Goal: Task Accomplishment & Management: Manage account settings

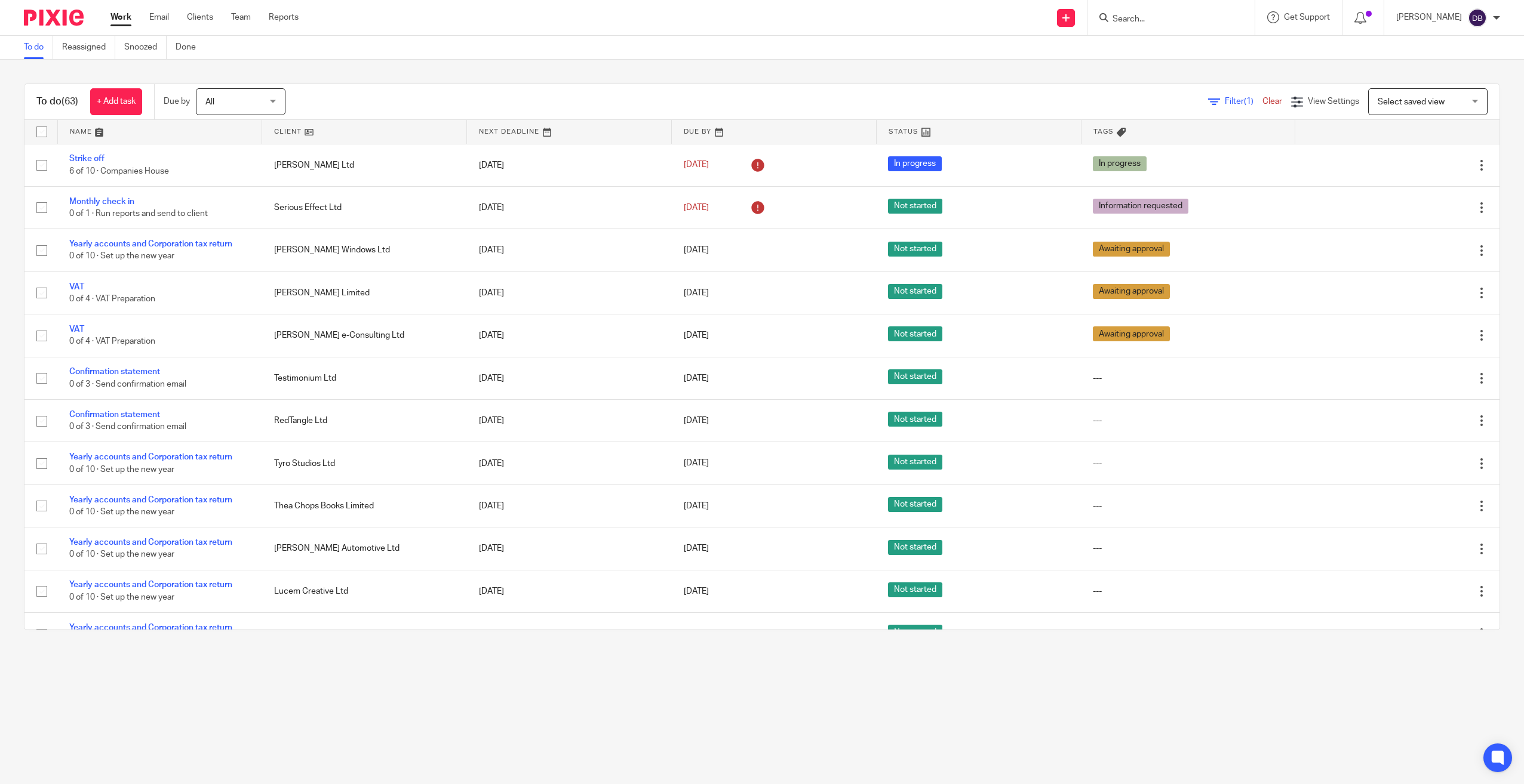
click at [1227, 35] on div "Work Email Clients Team Reports Work Email Clients Team Reports Settings Send n…" at bounding box center [762, 18] width 1524 height 36
click at [1185, 26] on div at bounding box center [1171, 18] width 167 height 35
click at [1165, 12] on form at bounding box center [1175, 18] width 127 height 15
click at [1161, 16] on input "Search" at bounding box center [1164, 20] width 108 height 11
type input "CEMET"
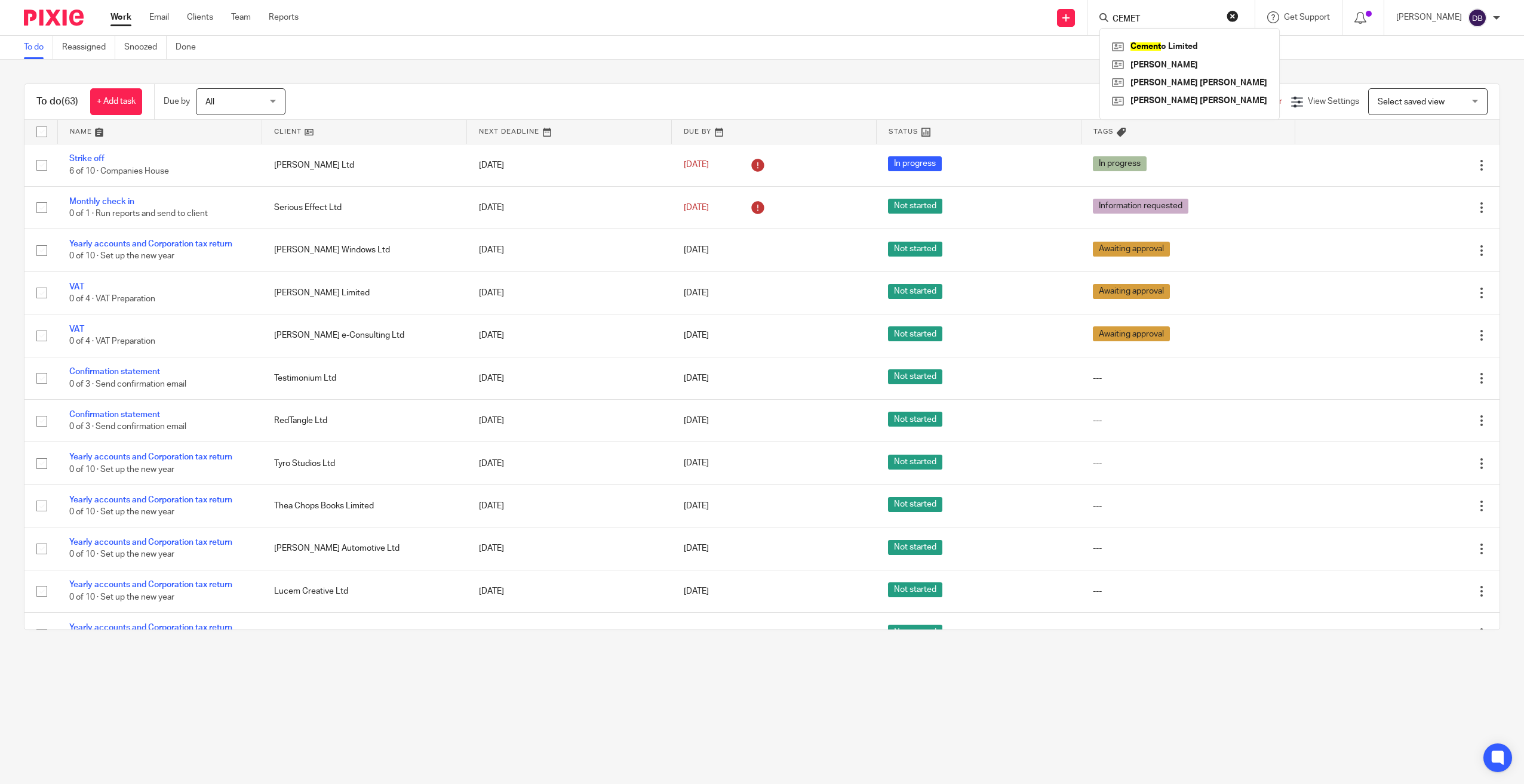
click at [1165, 34] on div "Cement o Limited Julia Willey Grant Michael Allen Andrew John Platt" at bounding box center [1189, 73] width 180 height 92
click at [1175, 53] on link at bounding box center [1189, 46] width 161 height 18
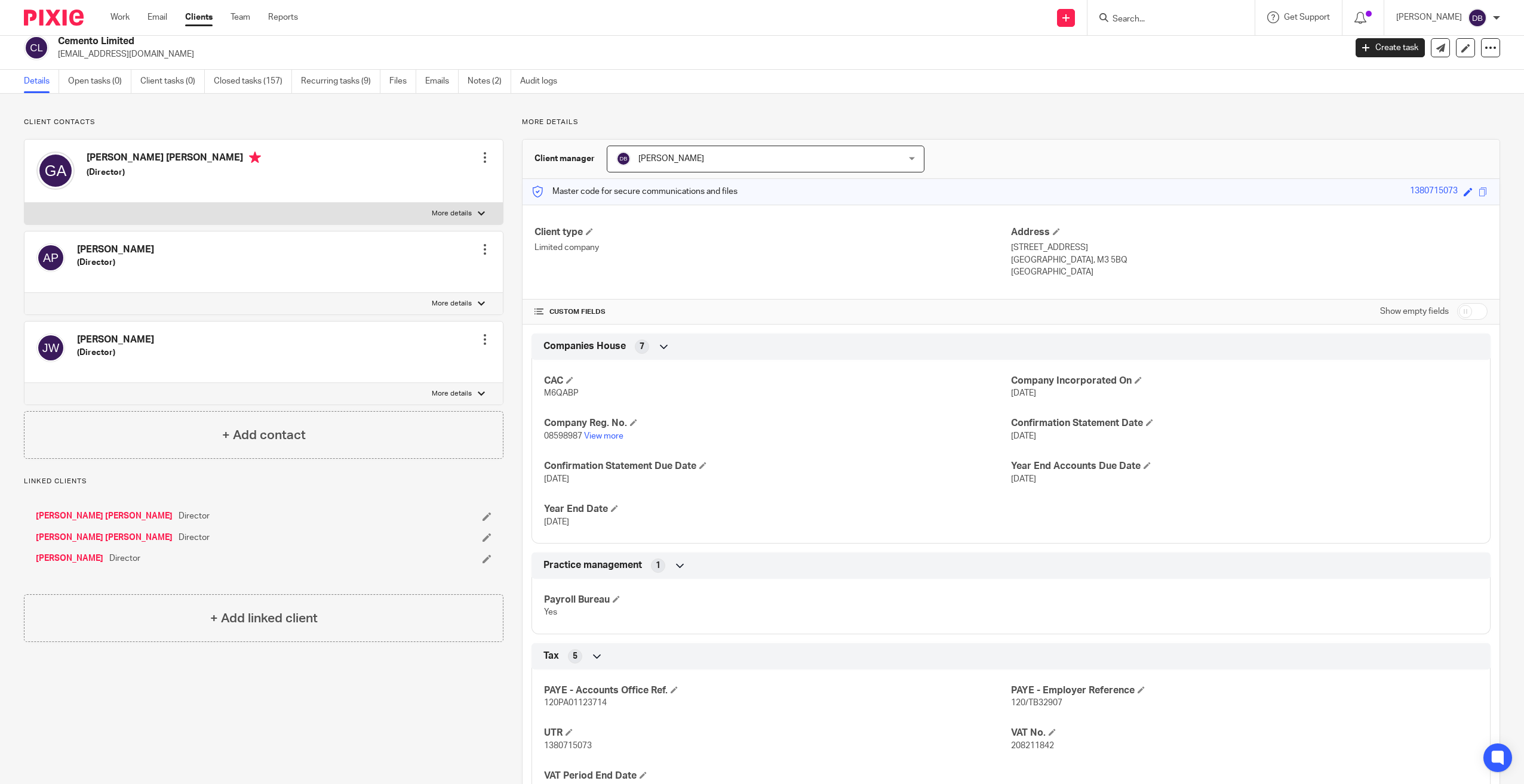
scroll to position [70, 0]
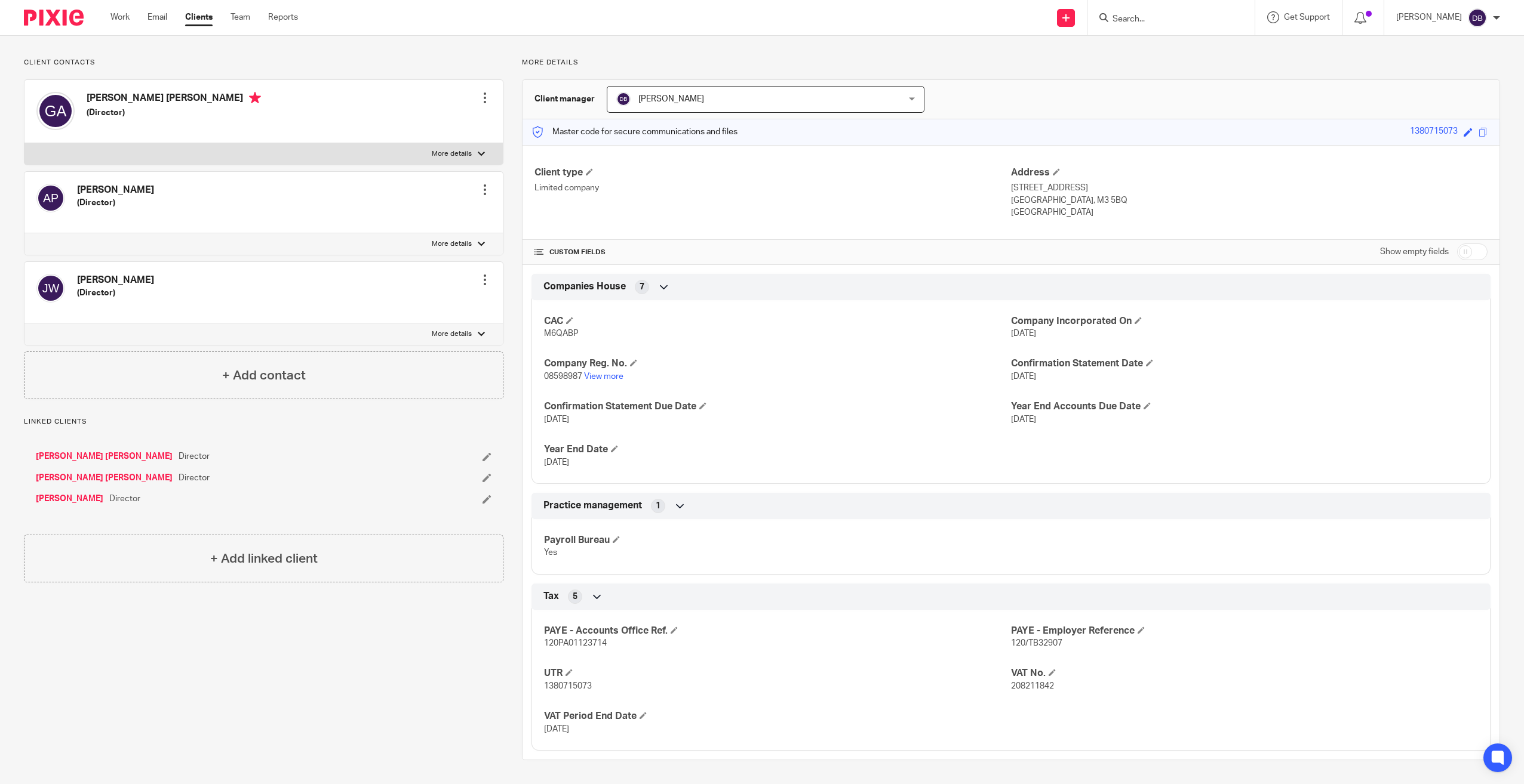
click at [570, 692] on p "1380715073" at bounding box center [778, 686] width 467 height 12
click at [563, 687] on span "1380715073" at bounding box center [568, 686] width 48 height 8
copy span "1380715073"
click at [35, 22] on img at bounding box center [54, 18] width 60 height 16
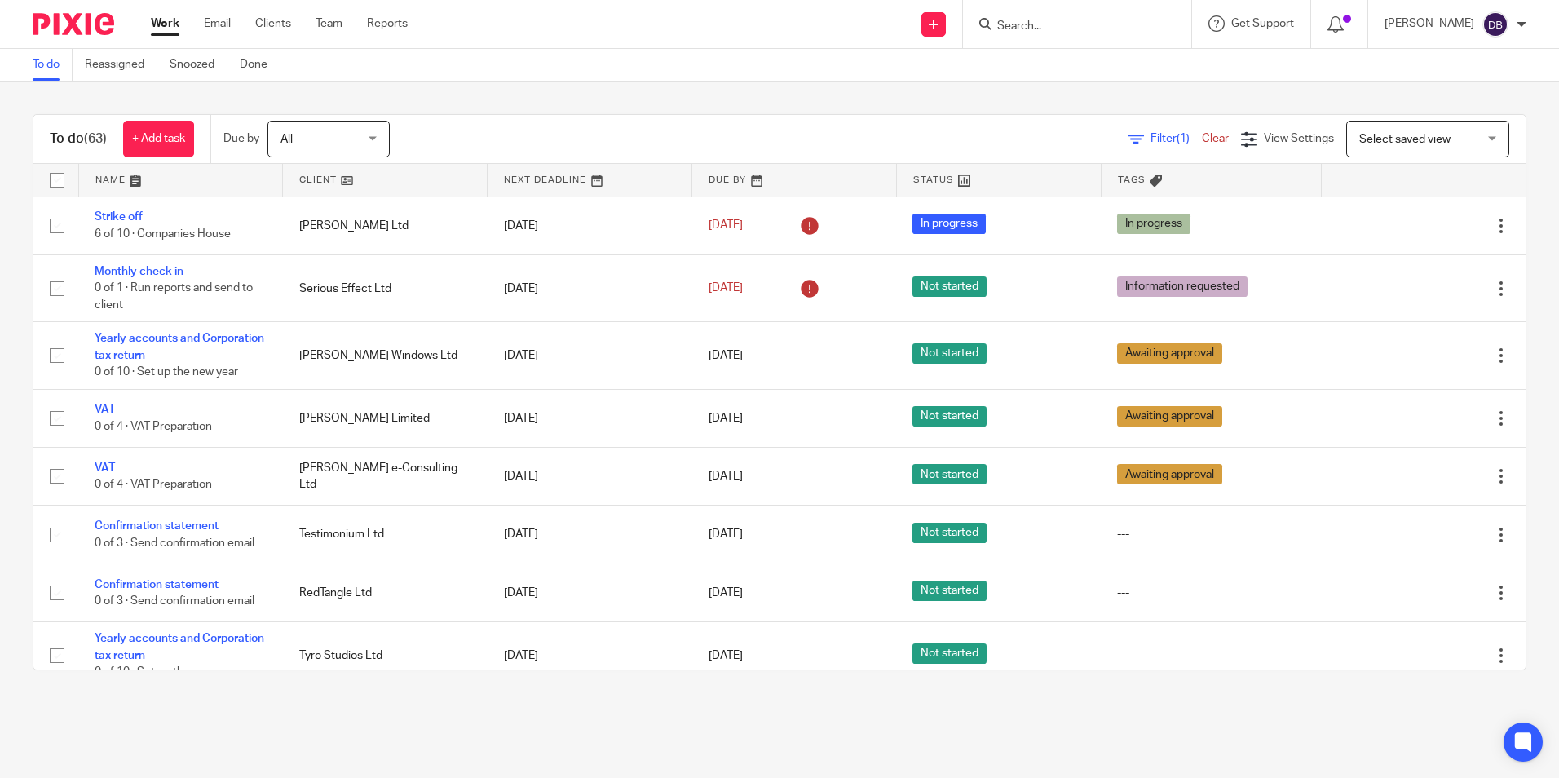
click at [1049, 41] on div at bounding box center [1077, 24] width 228 height 48
click at [1049, 33] on input "Search" at bounding box center [1069, 27] width 147 height 15
type input "nathan"
click at [1062, 68] on link at bounding box center [1101, 63] width 218 height 24
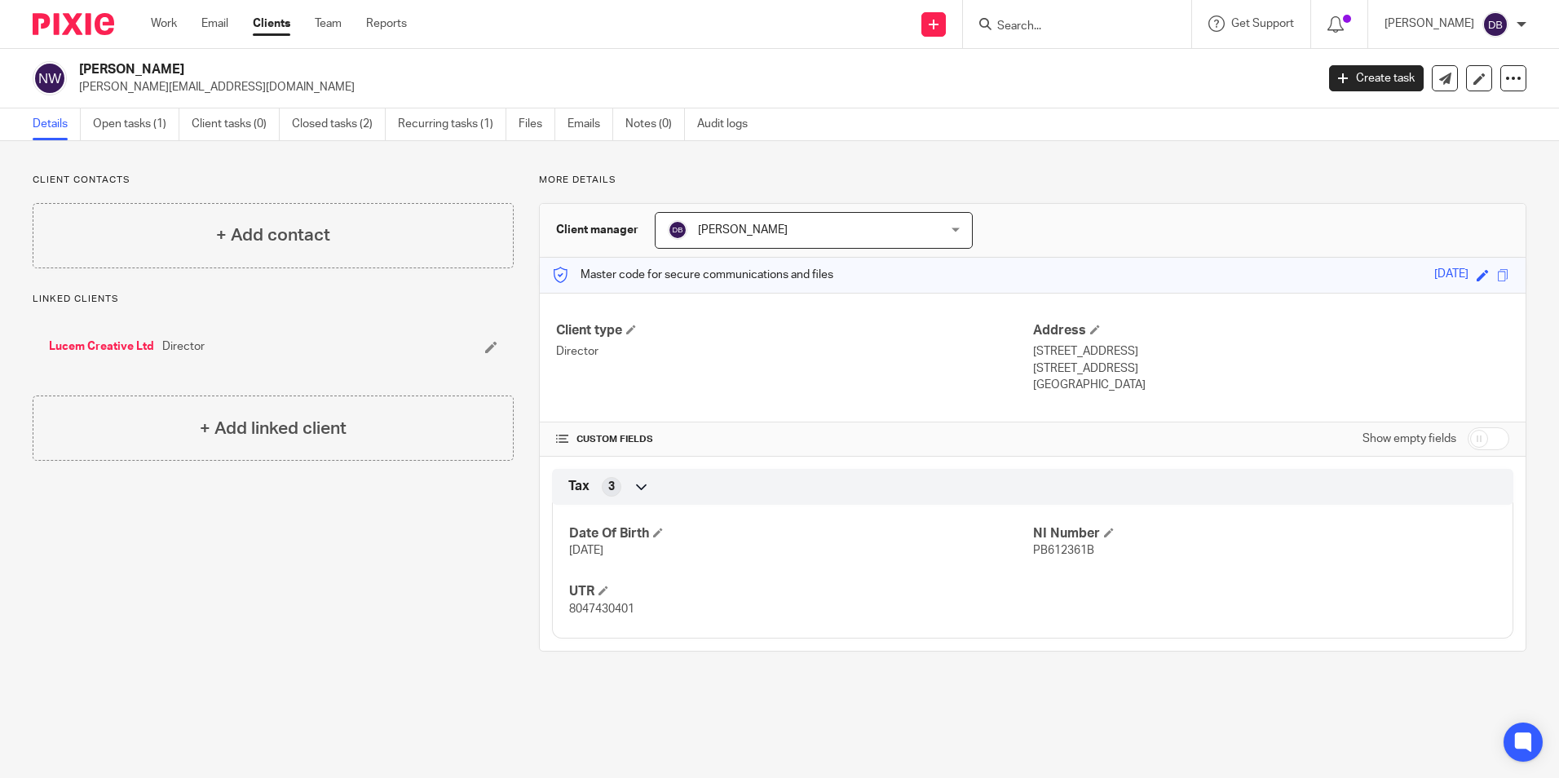
click at [1033, 554] on span "PB612361B" at bounding box center [1063, 550] width 61 height 11
copy span "PB612361B"
click at [634, 609] on p "8047430401" at bounding box center [800, 609] width 463 height 16
click at [624, 607] on span "8047430401" at bounding box center [601, 608] width 65 height 11
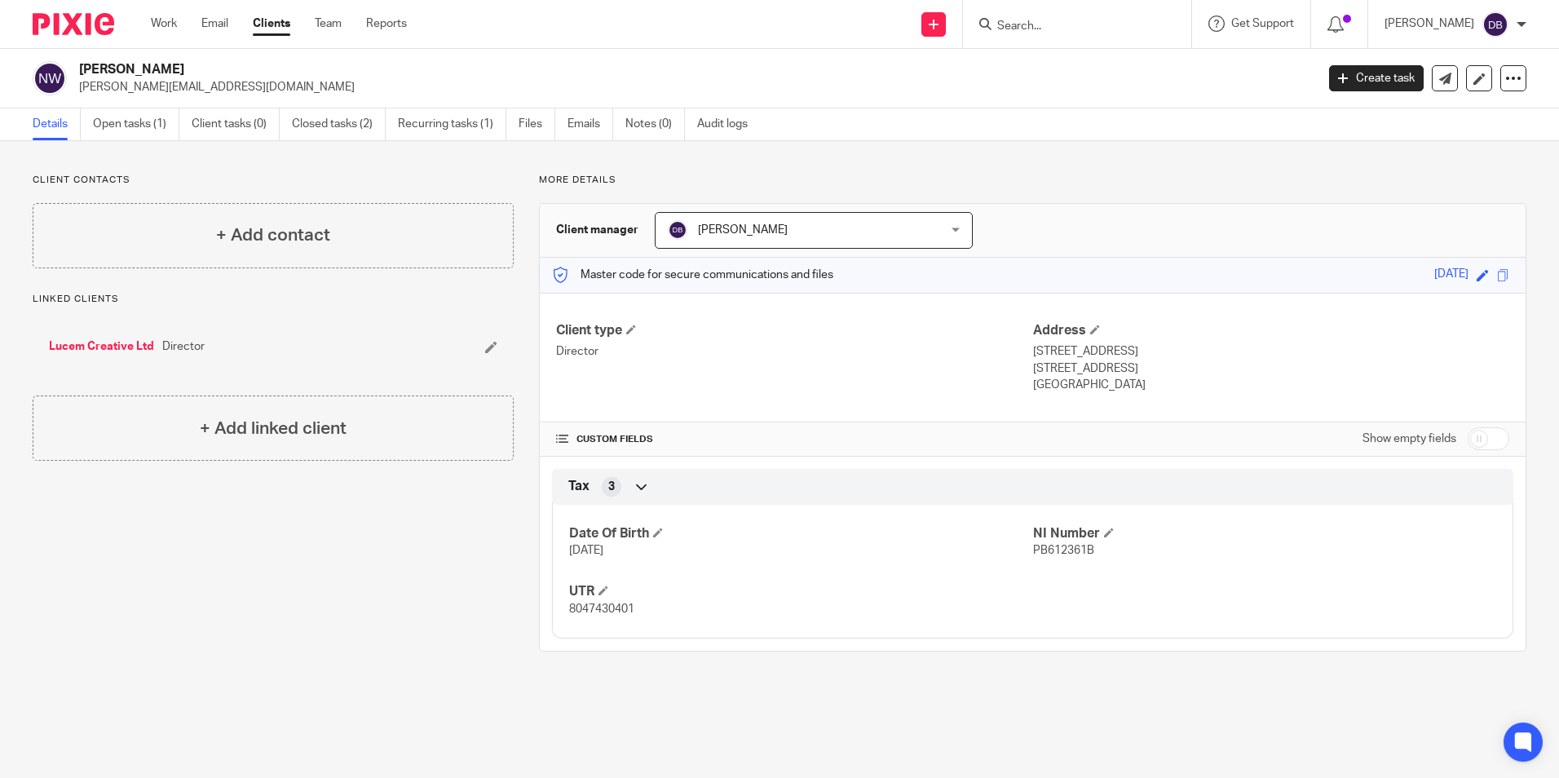
click at [624, 607] on span "8047430401" at bounding box center [601, 608] width 65 height 11
copy span "8047430401"
click at [1044, 344] on p "8 Brook Road" at bounding box center [1271, 351] width 476 height 16
click at [1040, 350] on p "8 Brook Road" at bounding box center [1271, 351] width 476 height 16
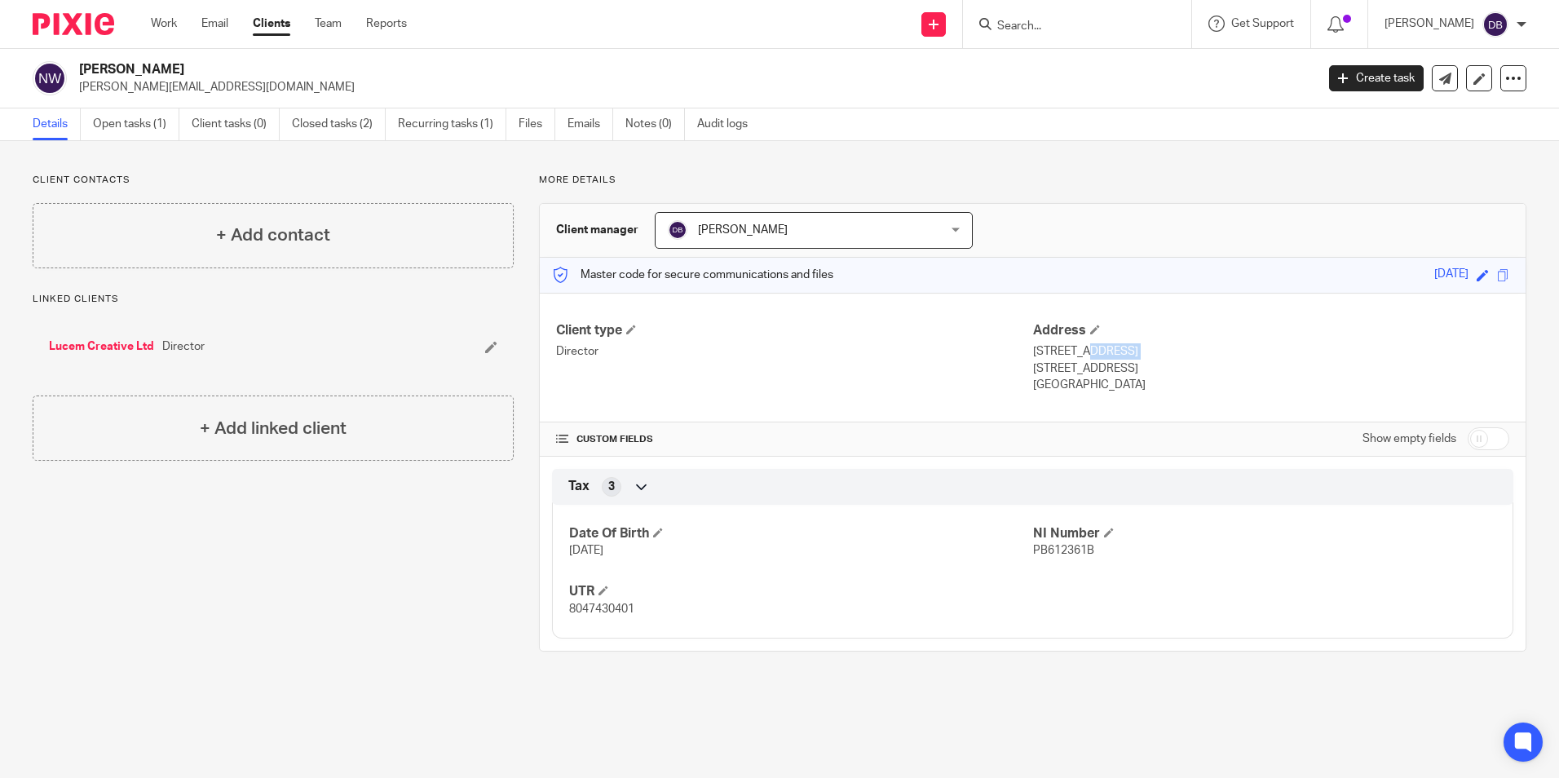
click at [1040, 350] on p "8 Brook Road" at bounding box center [1271, 351] width 476 height 16
copy div "8 Brook Road"
drag, startPoint x: 1077, startPoint y: 360, endPoint x: 1064, endPoint y: 368, distance: 15.0
click at [1078, 360] on p "Stourbridge, DY8 1NH" at bounding box center [1271, 368] width 476 height 16
click at [1057, 373] on p "Stourbridge, DY8 1NH" at bounding box center [1271, 368] width 476 height 16
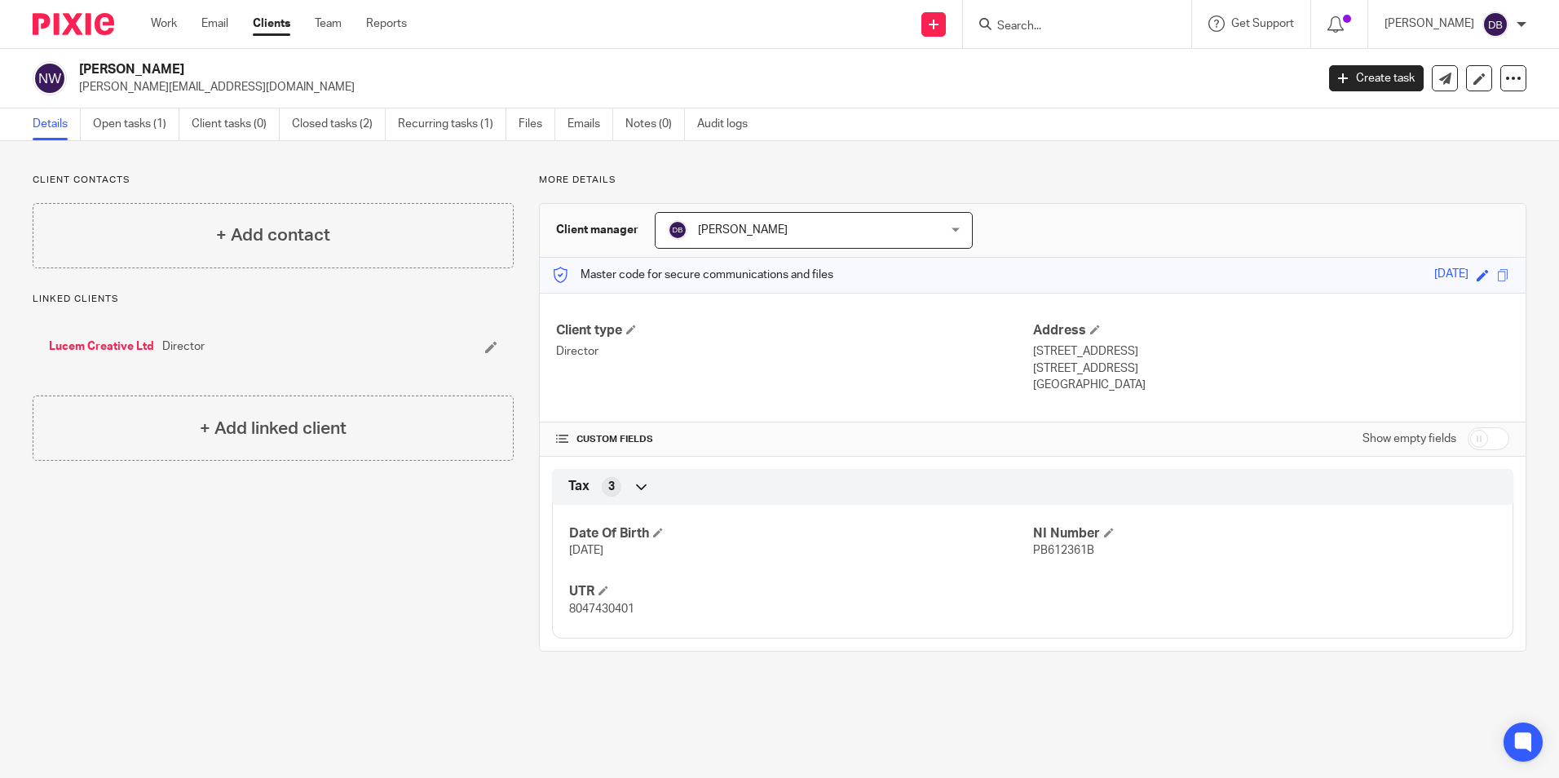
click at [1057, 369] on p "Stourbridge, DY8 1NH" at bounding box center [1271, 368] width 476 height 16
copy p "Stourbridge"
click at [1125, 365] on p "Stourbridge, DY8 1NH" at bounding box center [1271, 368] width 476 height 16
drag, startPoint x: 1143, startPoint y: 369, endPoint x: 1093, endPoint y: 371, distance: 49.8
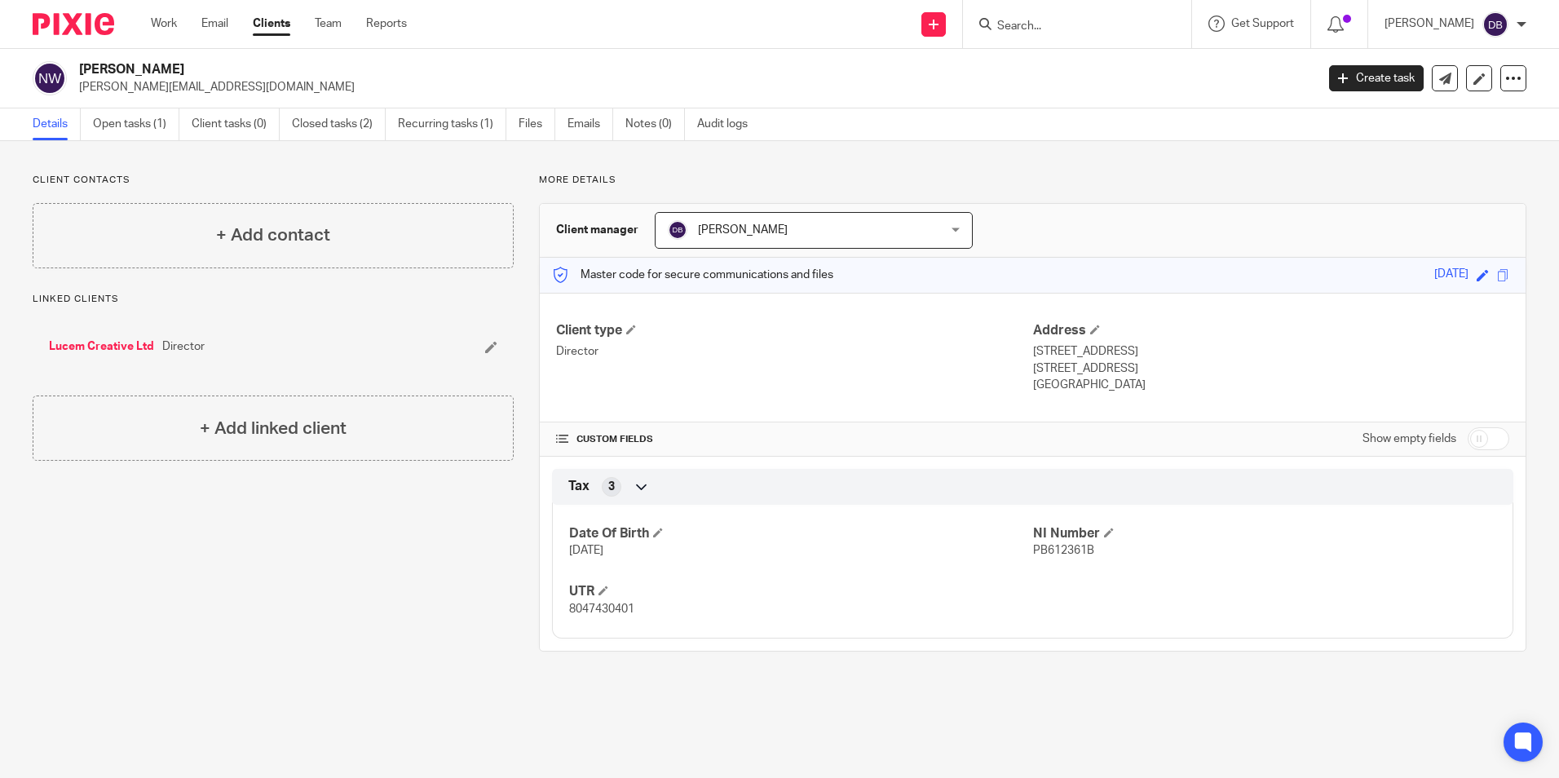
click at [1093, 371] on p "Stourbridge, DY8 1NH" at bounding box center [1271, 368] width 476 height 16
copy p "DY8 1NH"
click at [938, 386] on div "Client type Director" at bounding box center [794, 358] width 476 height 72
click at [131, 121] on link "Open tasks (1)" at bounding box center [136, 124] width 86 height 32
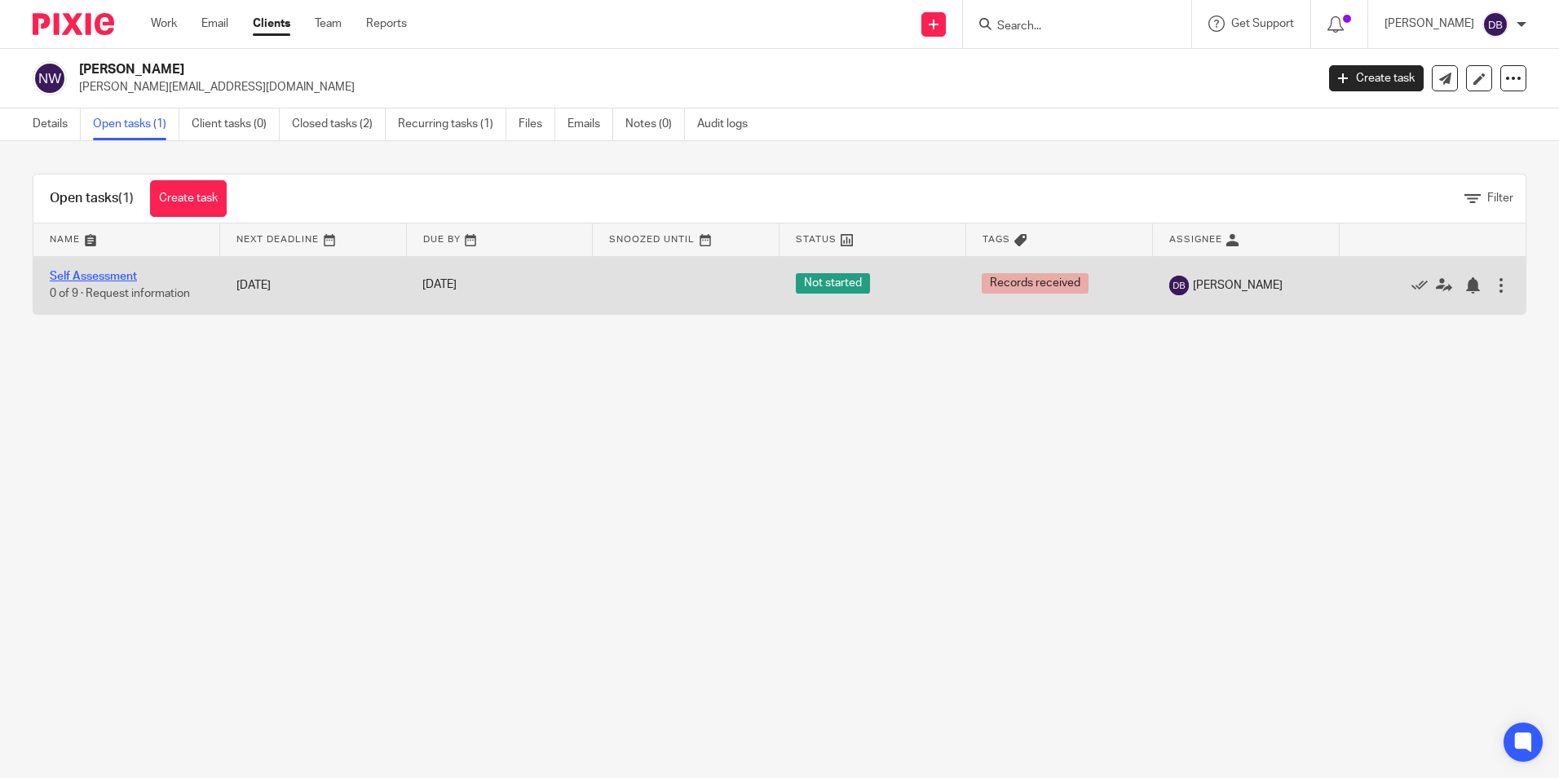
click at [133, 281] on link "Self Assessment" at bounding box center [93, 276] width 87 height 11
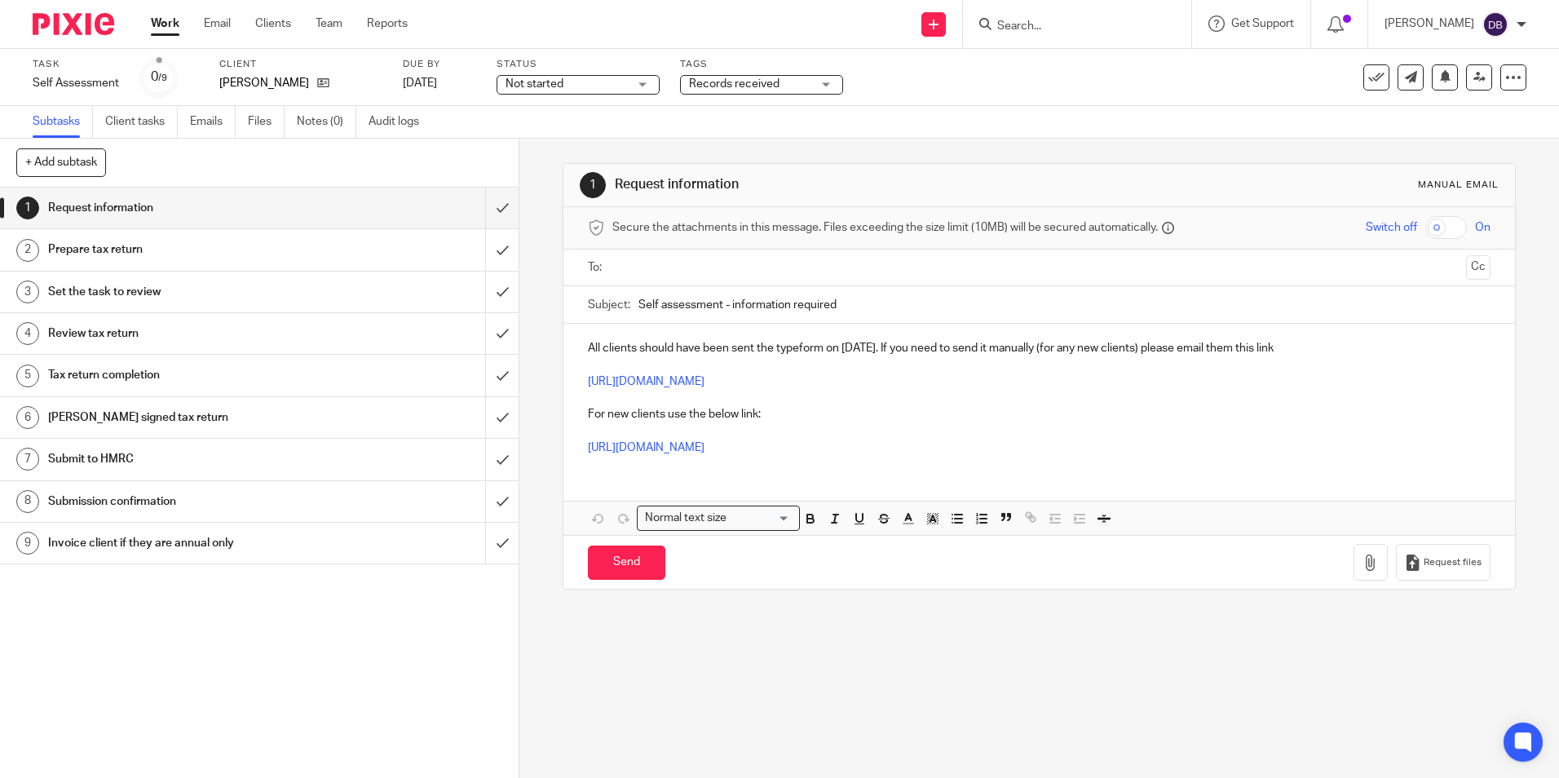
click at [772, 85] on span "Records received" at bounding box center [734, 83] width 91 height 11
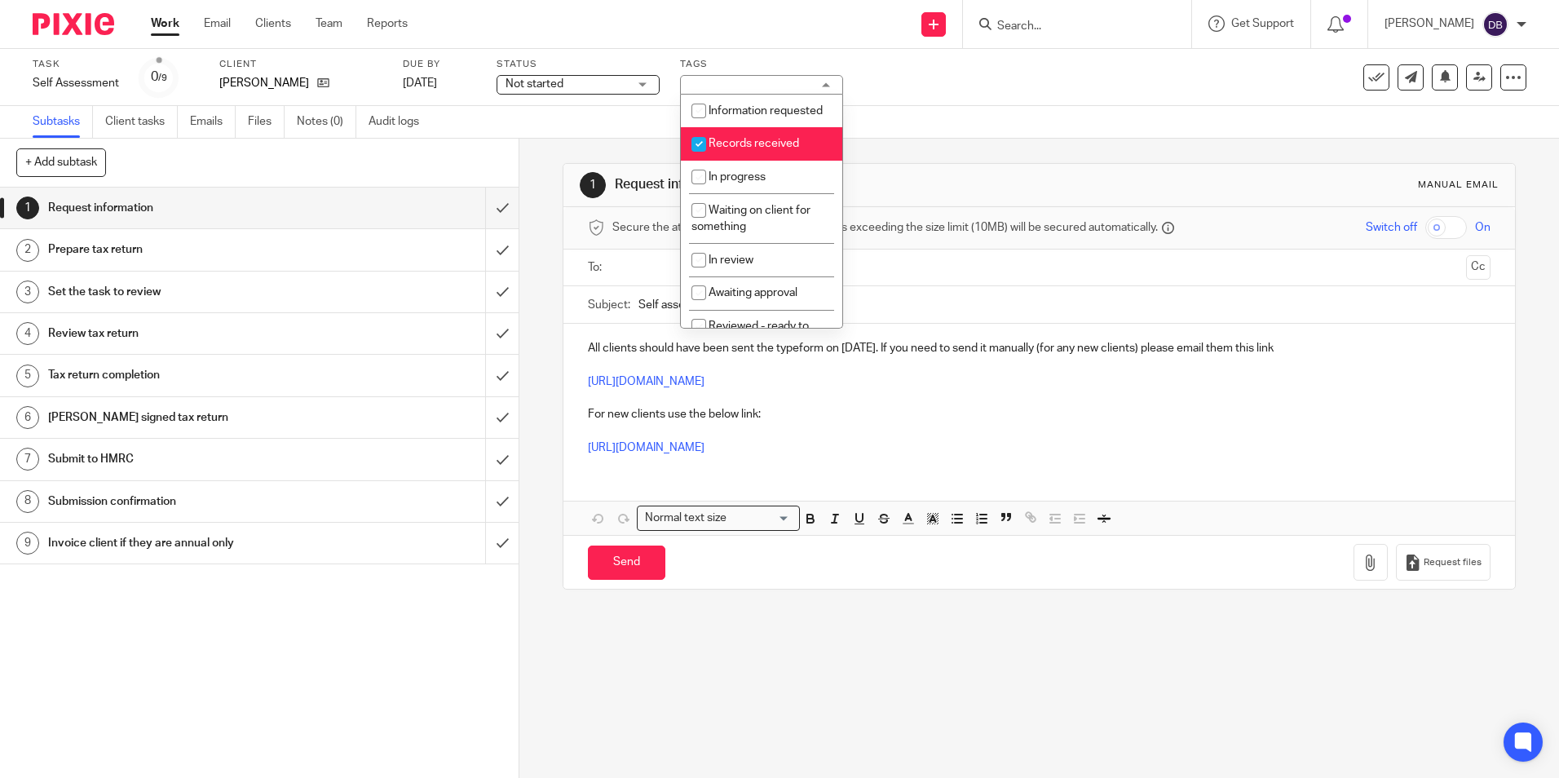
click at [752, 161] on li "Records received" at bounding box center [761, 143] width 161 height 33
checkbox input "false"
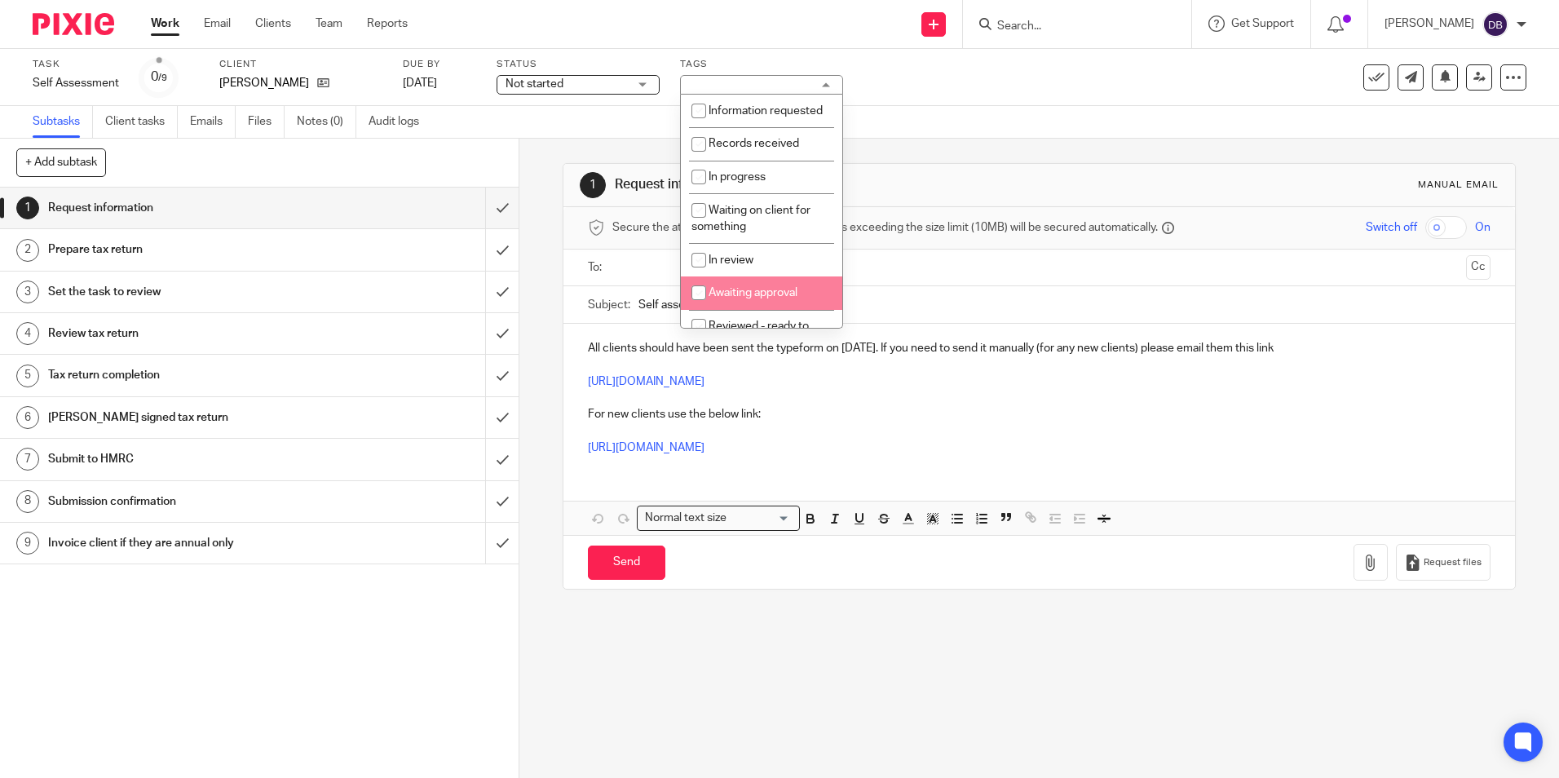
click at [755, 310] on li "Awaiting approval" at bounding box center [761, 292] width 161 height 33
checkbox input "true"
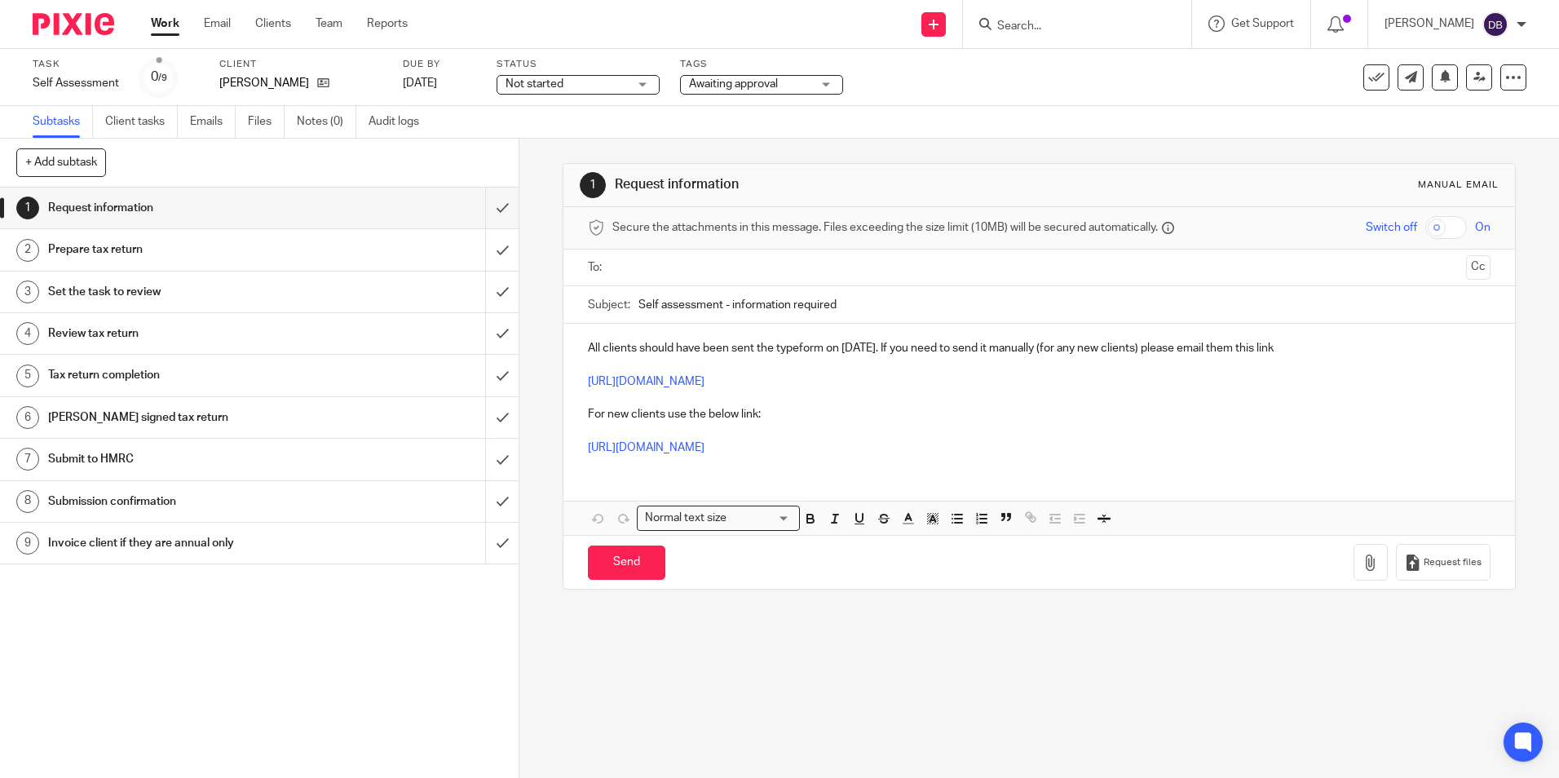
click at [110, 21] on img at bounding box center [74, 24] width 82 height 22
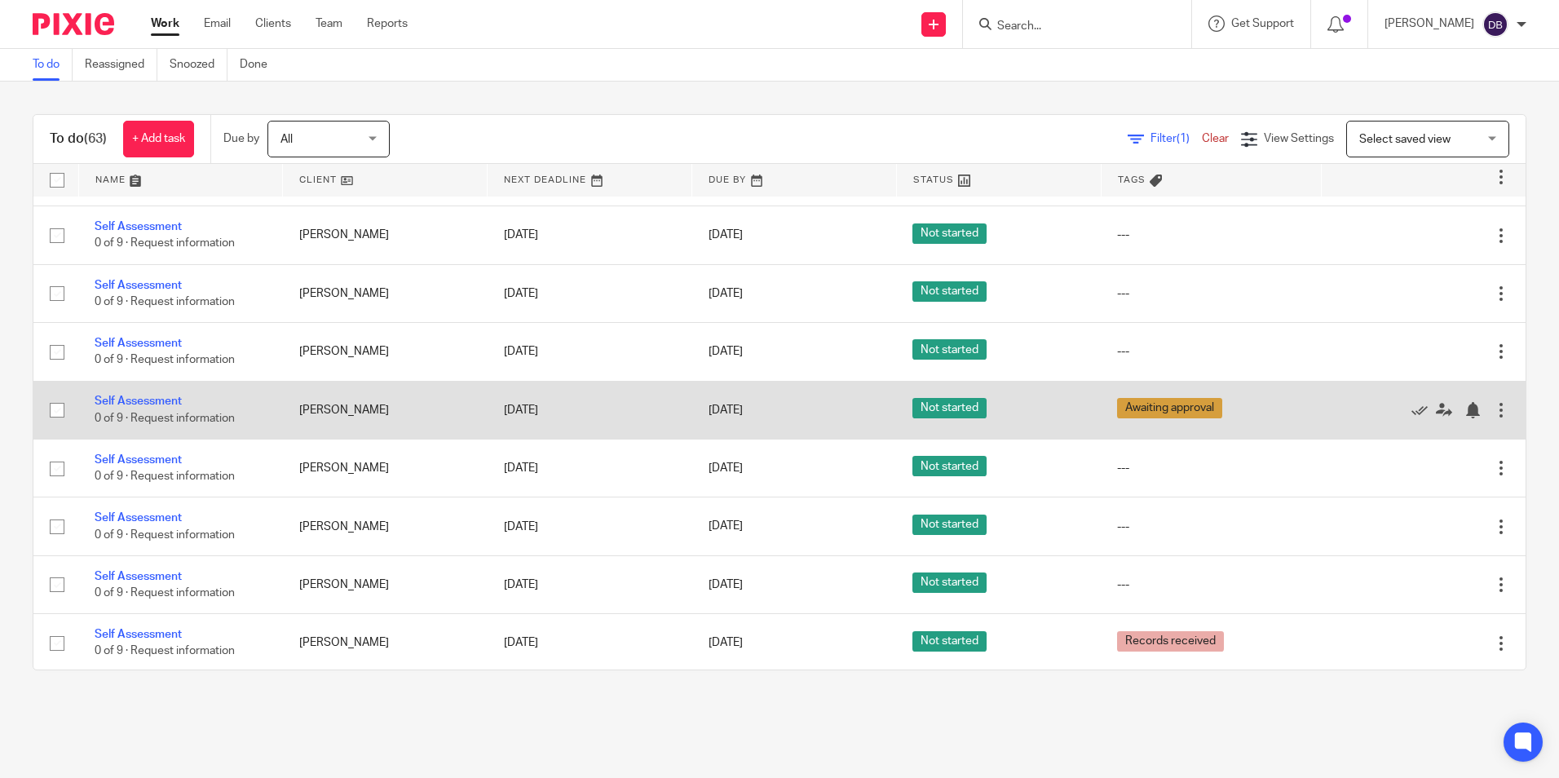
scroll to position [2772, 0]
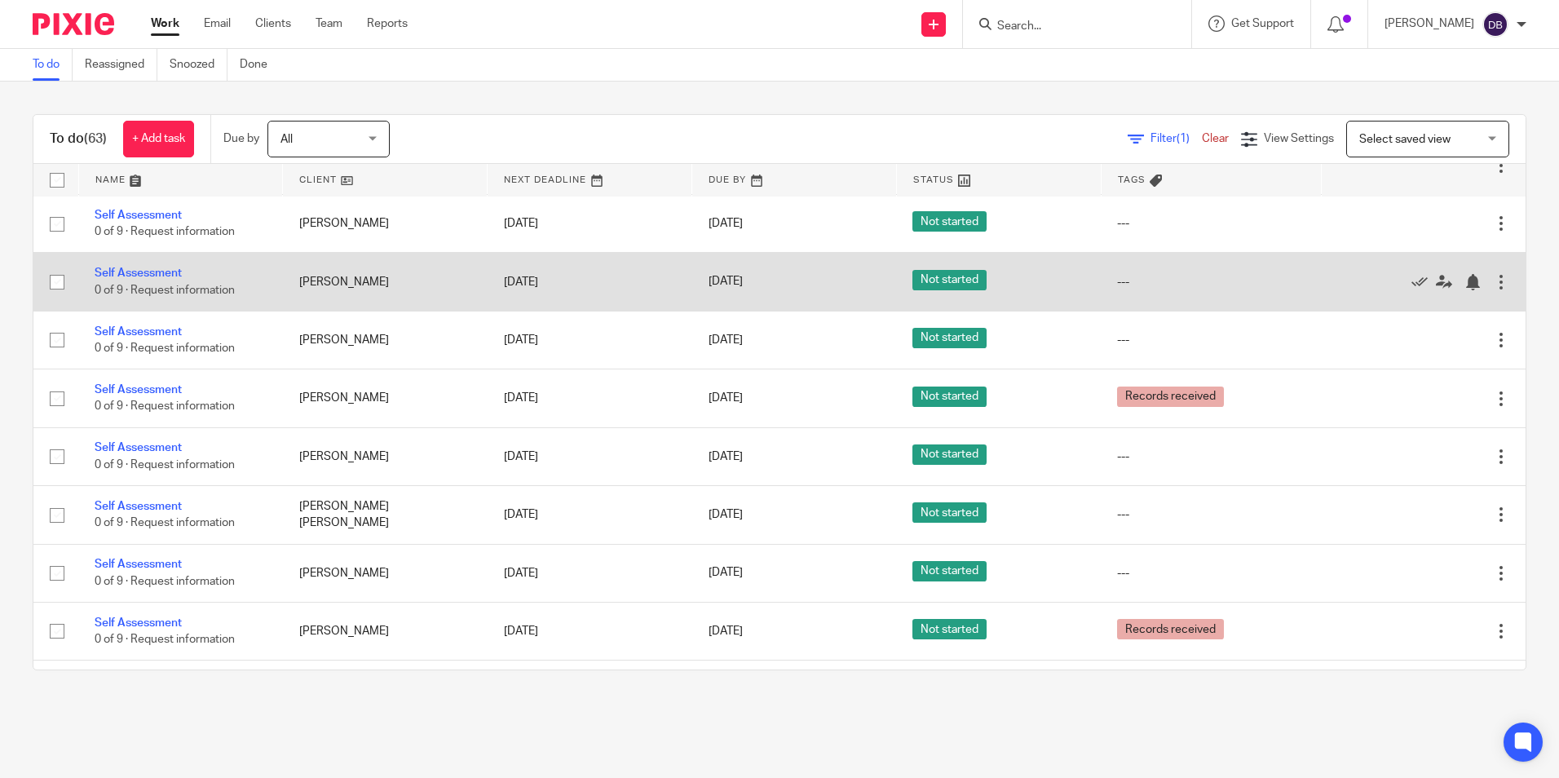
click at [112, 280] on td "Self Assessment 0 of 9 · Request information" at bounding box center [180, 282] width 205 height 58
click at [116, 276] on link "Self Assessment" at bounding box center [138, 272] width 87 height 11
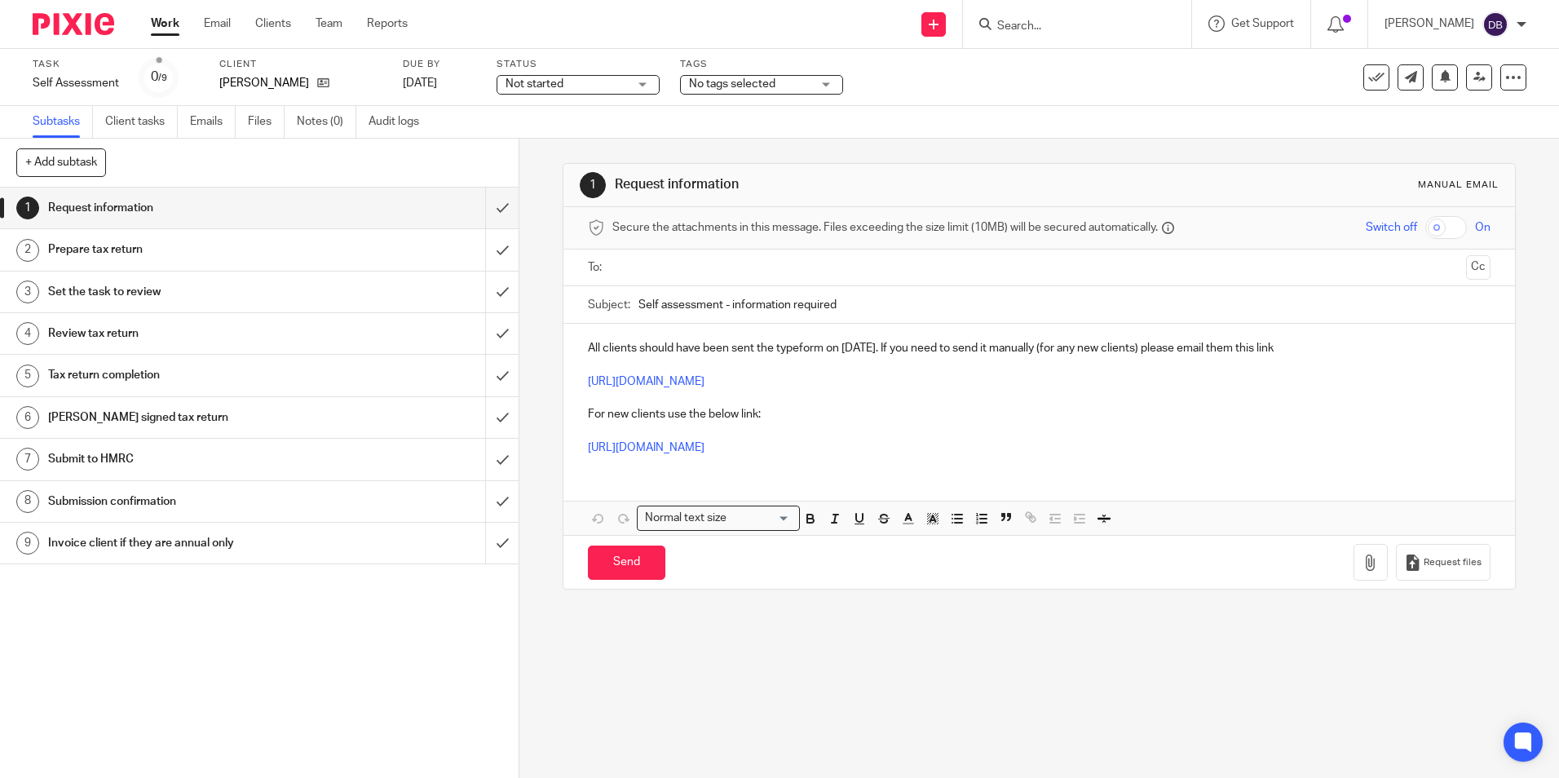
click at [716, 85] on span "No tags selected" at bounding box center [732, 83] width 86 height 11
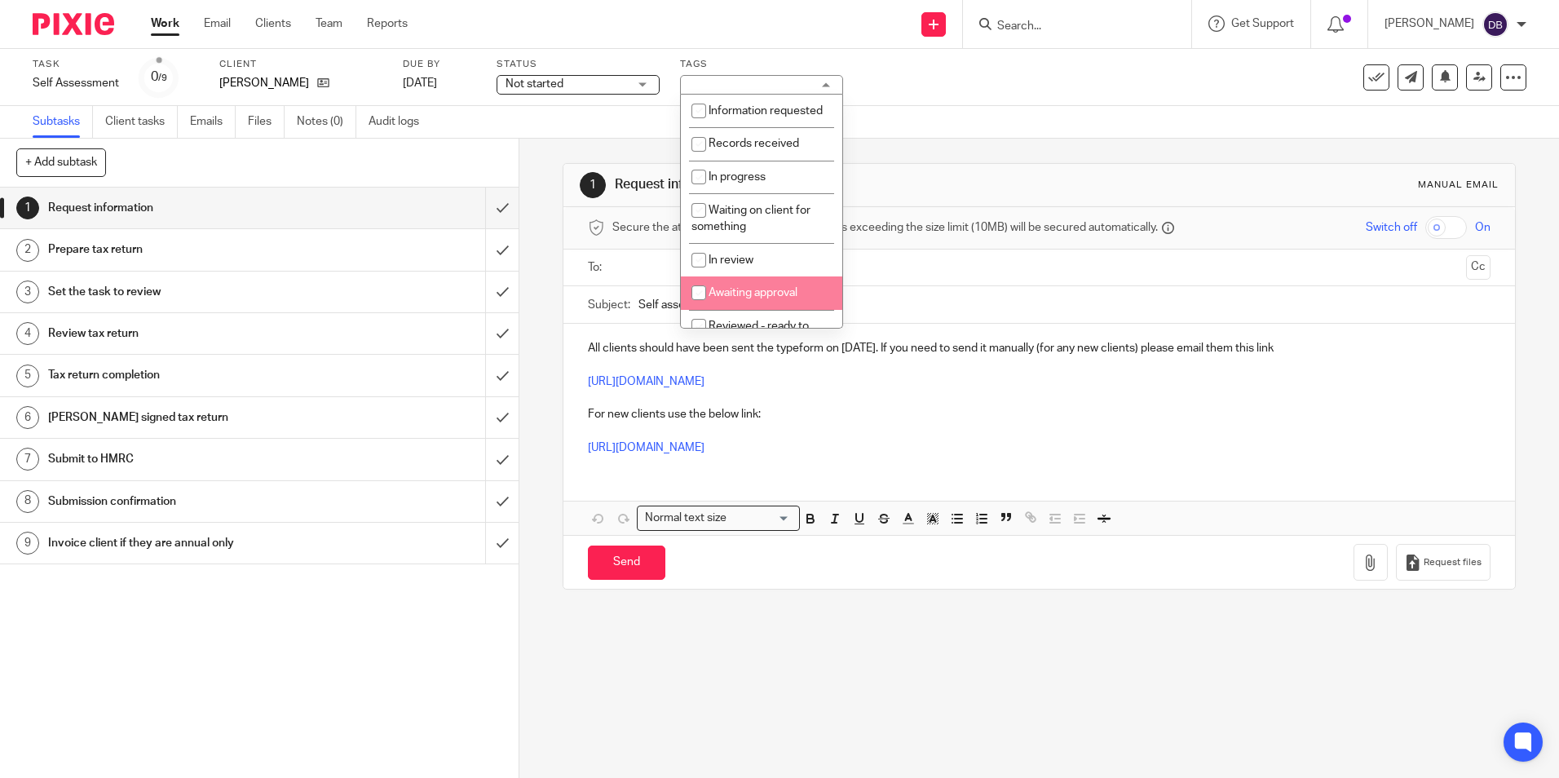
click at [744, 310] on li "Awaiting approval" at bounding box center [761, 292] width 161 height 33
checkbox input "true"
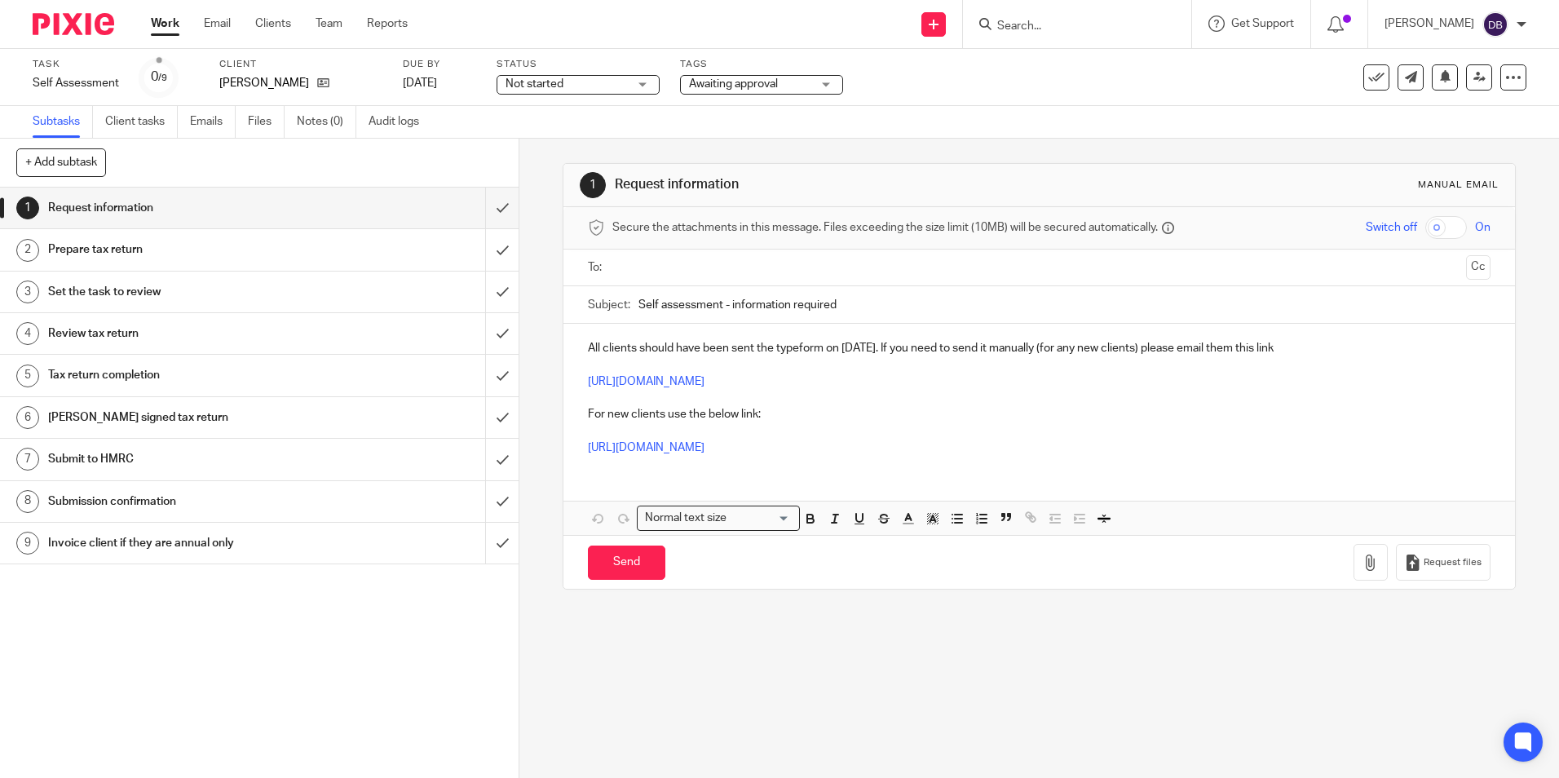
drag, startPoint x: 119, startPoint y: 24, endPoint x: 105, endPoint y: 24, distance: 13.9
click at [115, 24] on div at bounding box center [67, 24] width 135 height 48
click at [105, 24] on img at bounding box center [74, 24] width 82 height 22
